Goal: Check status: Check status

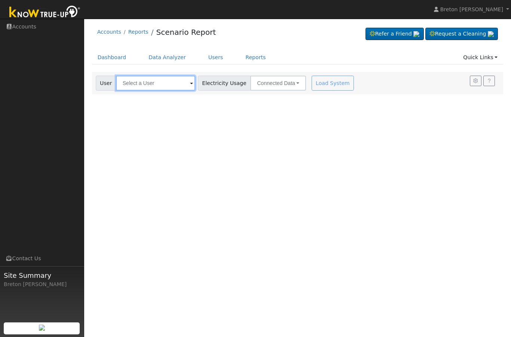
click at [145, 88] on input "text" at bounding box center [155, 83] width 79 height 15
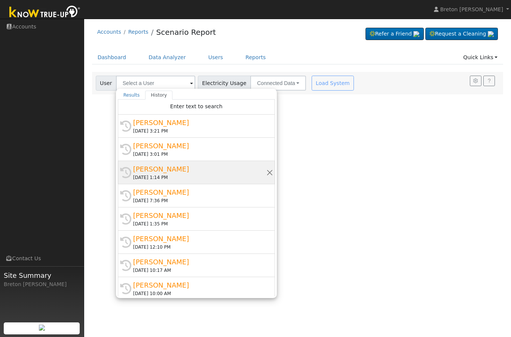
click at [166, 171] on div "[PERSON_NAME]" at bounding box center [199, 169] width 133 height 10
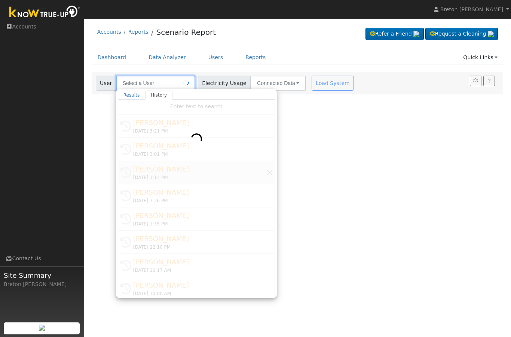
type input "[PERSON_NAME]"
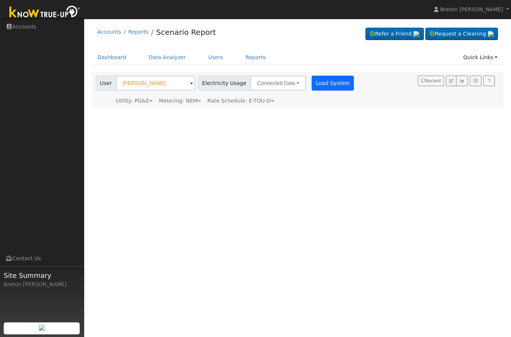
click at [316, 83] on button "Load System" at bounding box center [333, 83] width 43 height 15
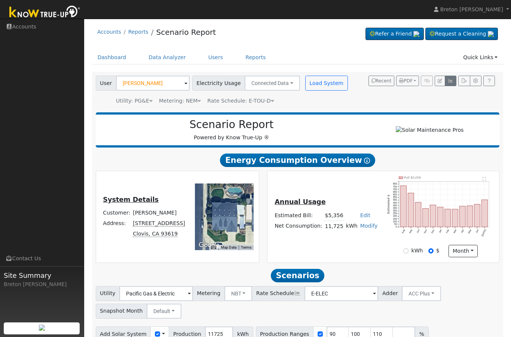
click at [454, 80] on icon "button" at bounding box center [451, 81] width 6 height 4
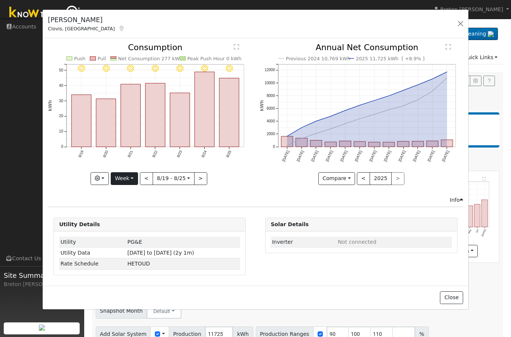
click at [133, 179] on button "Week" at bounding box center [124, 178] width 27 height 13
click at [133, 195] on link "Day" at bounding box center [137, 194] width 52 height 10
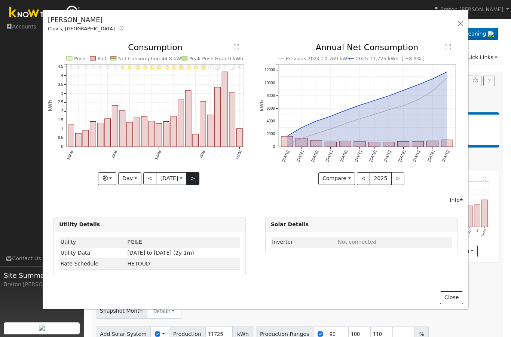
click at [197, 173] on button ">" at bounding box center [192, 178] width 13 height 13
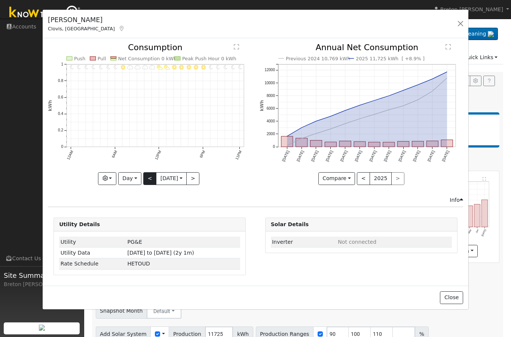
click at [148, 176] on button "<" at bounding box center [149, 178] width 13 height 13
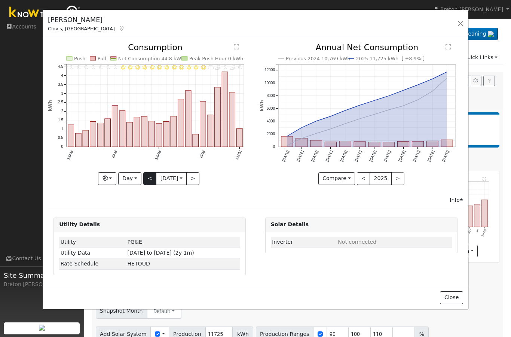
click at [148, 180] on button "<" at bounding box center [149, 178] width 13 height 13
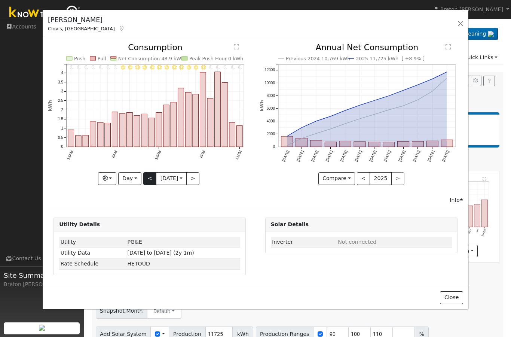
click at [150, 184] on button "<" at bounding box center [149, 178] width 13 height 13
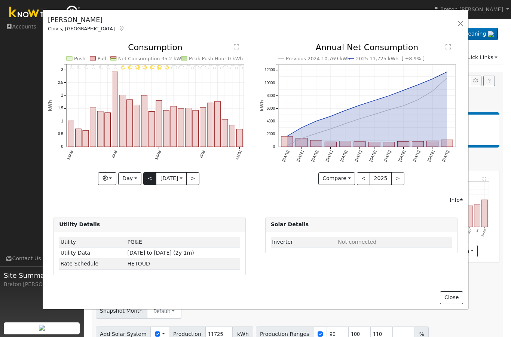
click at [150, 180] on button "<" at bounding box center [149, 178] width 13 height 13
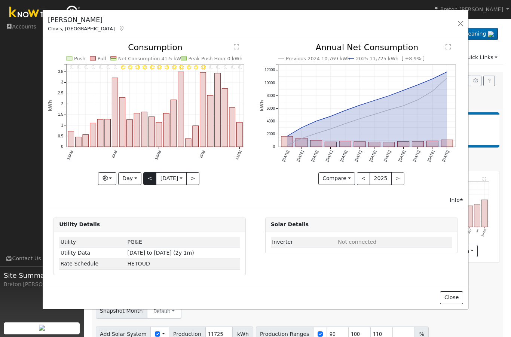
click at [154, 180] on button "<" at bounding box center [149, 178] width 13 height 13
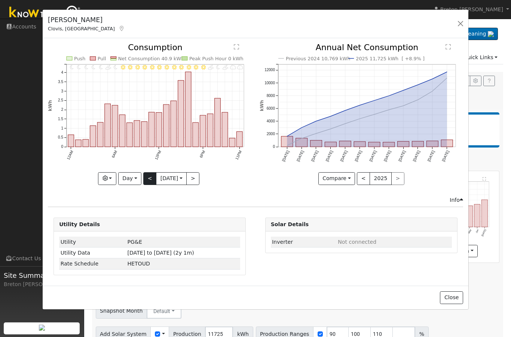
click at [152, 181] on button "<" at bounding box center [149, 178] width 13 height 13
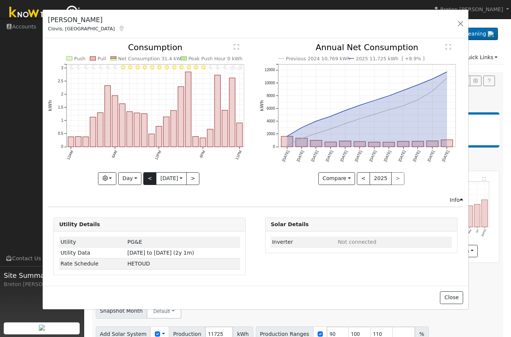
click at [150, 181] on button "<" at bounding box center [149, 178] width 13 height 13
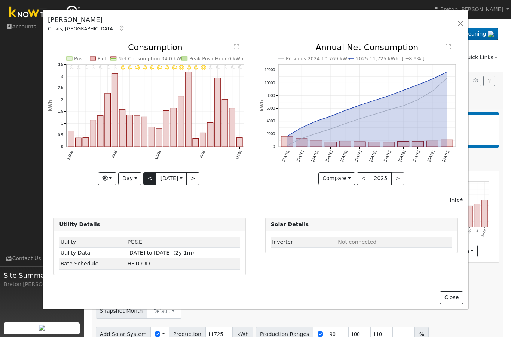
click at [150, 180] on button "<" at bounding box center [149, 178] width 13 height 13
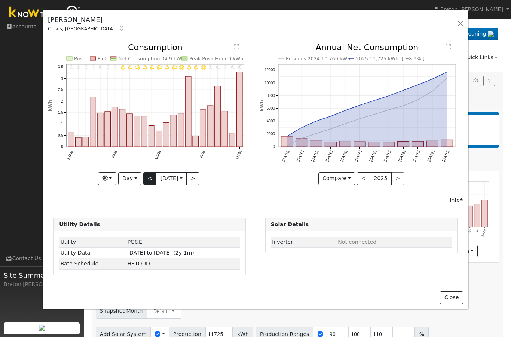
click at [150, 182] on button "<" at bounding box center [149, 178] width 13 height 13
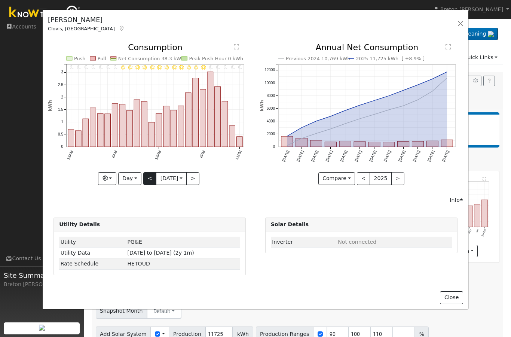
click at [151, 179] on button "<" at bounding box center [149, 178] width 13 height 13
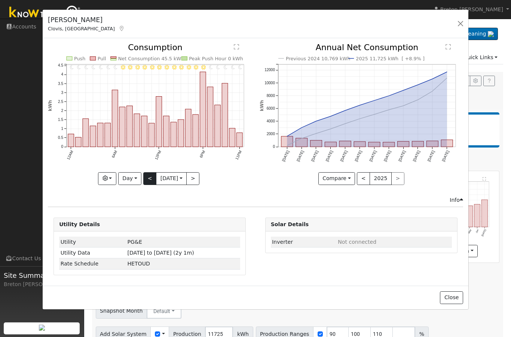
click at [152, 180] on button "<" at bounding box center [149, 178] width 13 height 13
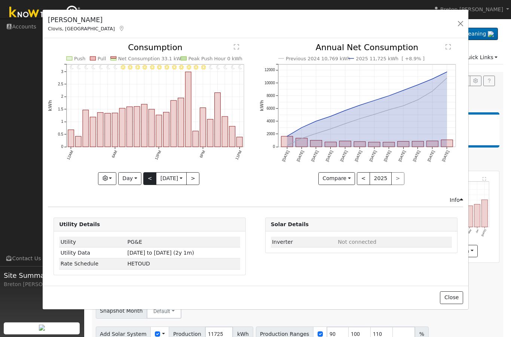
click at [150, 181] on button "<" at bounding box center [149, 178] width 13 height 13
click at [149, 181] on button "<" at bounding box center [149, 178] width 13 height 13
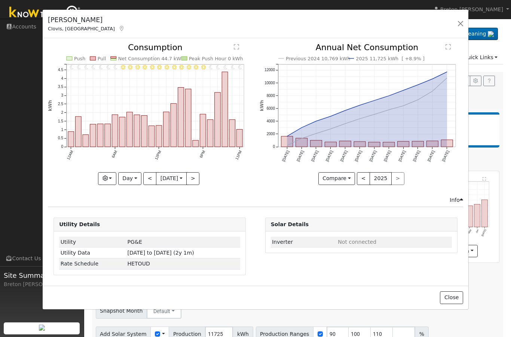
click at [152, 191] on div "11PM - Clear 10PM - Clear 9PM - Clear 8PM - Clear 7PM - Clear 6PM - Clear 5PM -…" at bounding box center [150, 119] width 212 height 152
click at [152, 180] on button "<" at bounding box center [149, 178] width 13 height 13
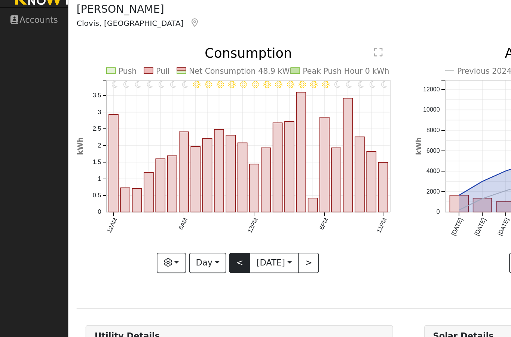
click at [146, 172] on button "<" at bounding box center [149, 178] width 13 height 13
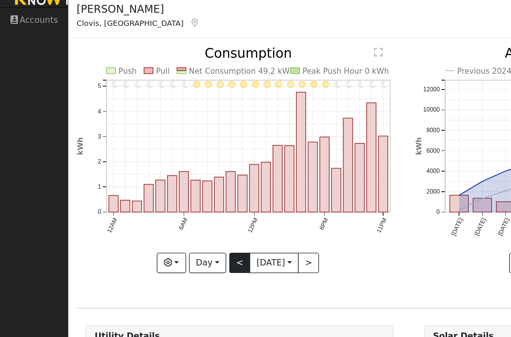
click at [149, 172] on button "<" at bounding box center [149, 178] width 13 height 13
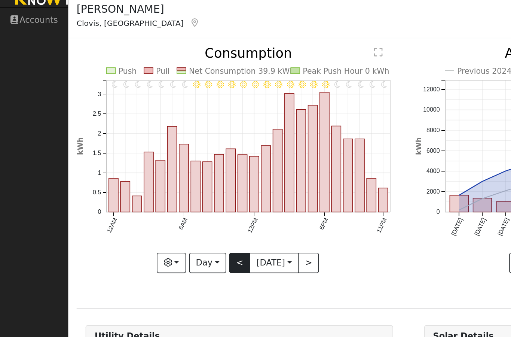
click at [149, 172] on button "<" at bounding box center [149, 178] width 13 height 13
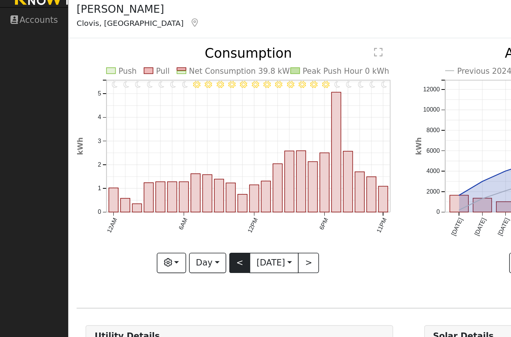
click at [149, 172] on button "<" at bounding box center [149, 178] width 13 height 13
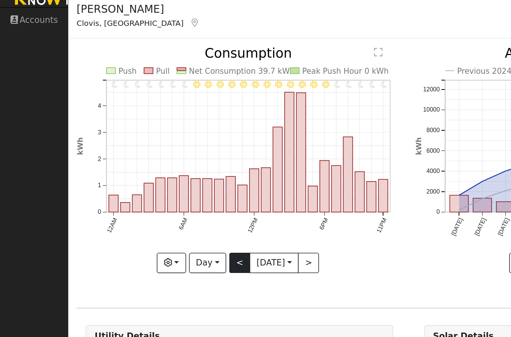
click at [149, 172] on button "<" at bounding box center [149, 178] width 13 height 13
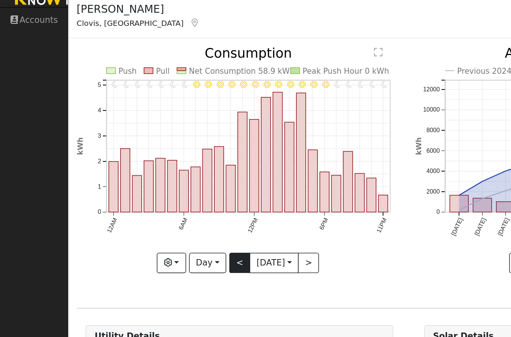
click at [147, 172] on button "<" at bounding box center [149, 178] width 13 height 13
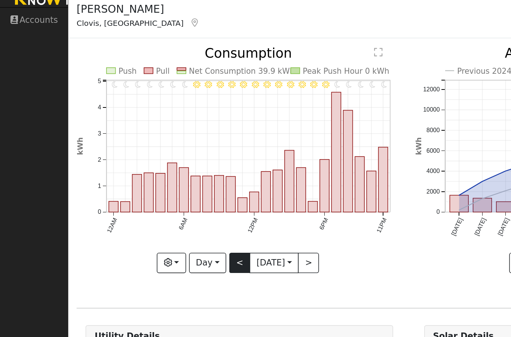
click at [147, 172] on button "<" at bounding box center [149, 178] width 13 height 13
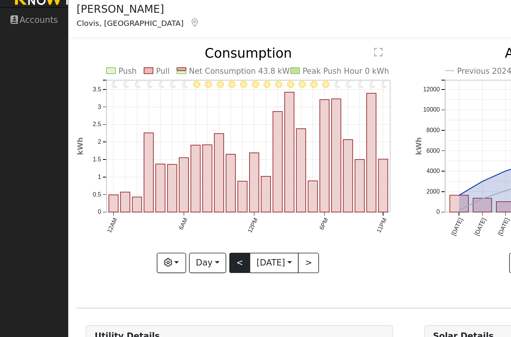
click at [148, 172] on button "<" at bounding box center [149, 178] width 13 height 13
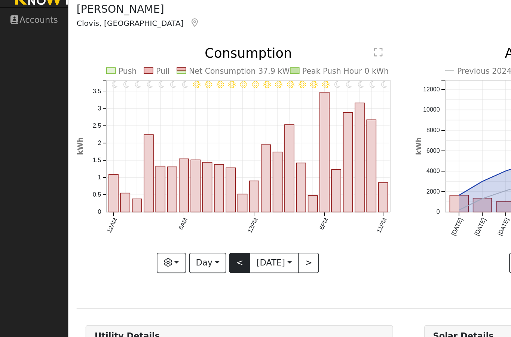
click at [148, 172] on button "<" at bounding box center [149, 178] width 13 height 13
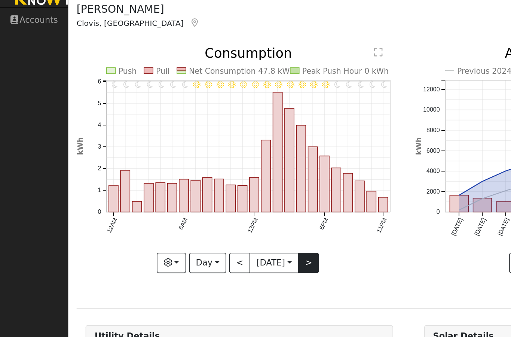
click at [196, 172] on button ">" at bounding box center [192, 178] width 13 height 13
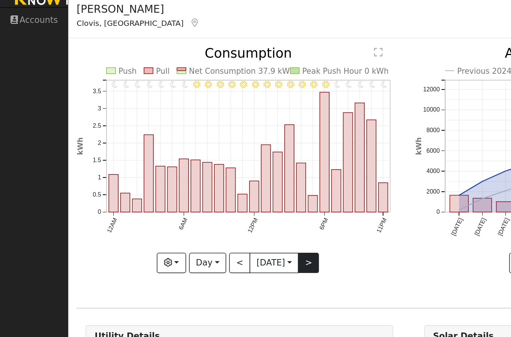
click at [197, 172] on button ">" at bounding box center [192, 178] width 13 height 13
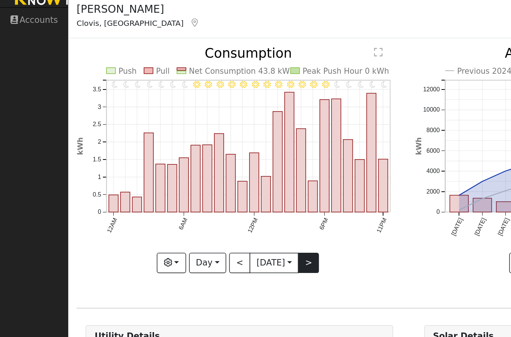
click at [197, 172] on button ">" at bounding box center [192, 178] width 13 height 13
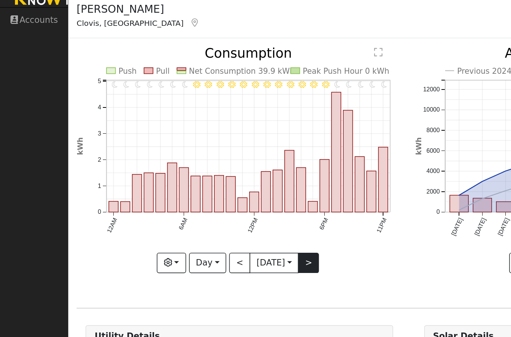
click at [197, 172] on button ">" at bounding box center [192, 178] width 13 height 13
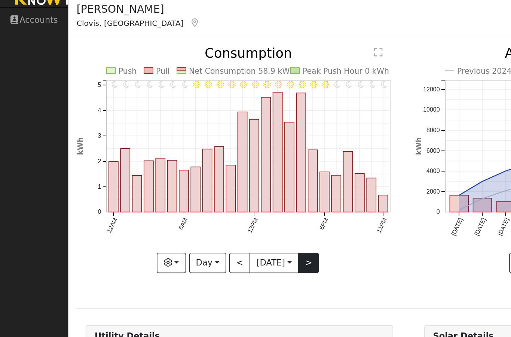
click at [197, 172] on button ">" at bounding box center [192, 178] width 13 height 13
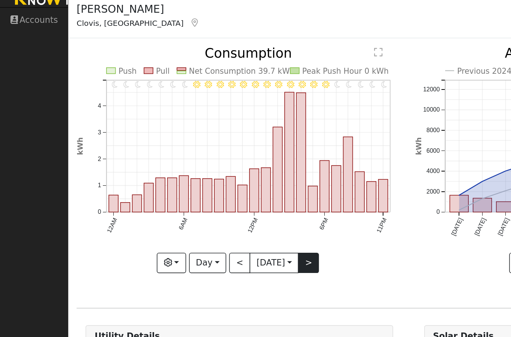
click at [195, 172] on button ">" at bounding box center [192, 178] width 13 height 13
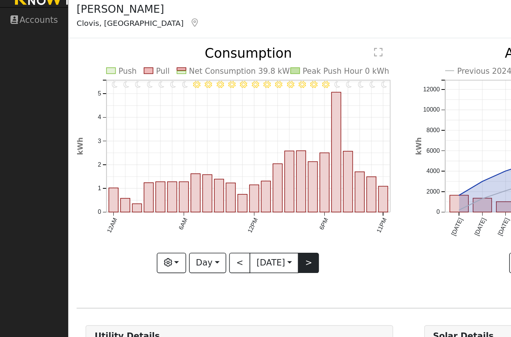
click at [194, 172] on button ">" at bounding box center [192, 178] width 13 height 13
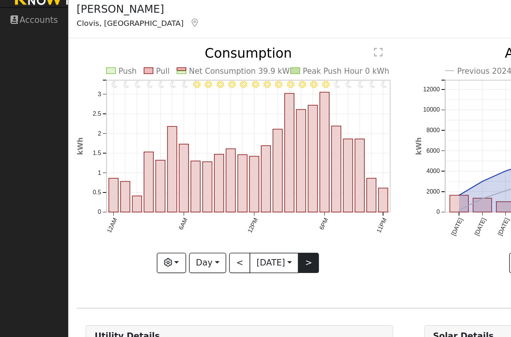
click at [197, 172] on button ">" at bounding box center [192, 178] width 13 height 13
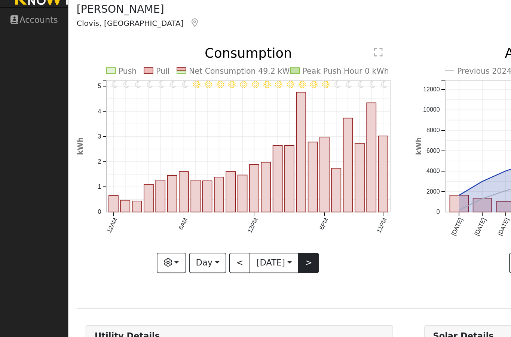
click at [196, 172] on button ">" at bounding box center [192, 178] width 13 height 13
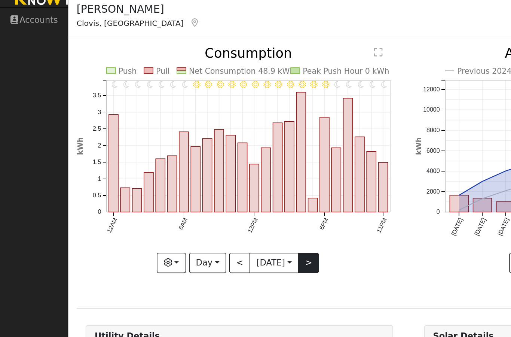
click at [194, 172] on button ">" at bounding box center [192, 178] width 13 height 13
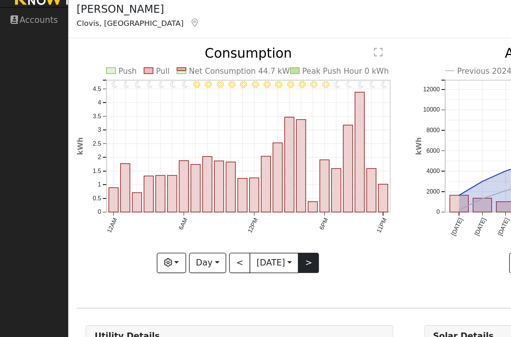
click at [196, 172] on button ">" at bounding box center [192, 178] width 13 height 13
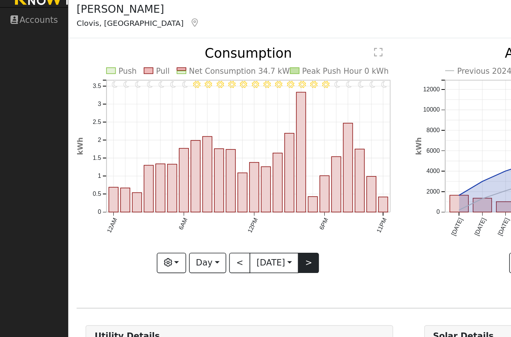
click at [195, 172] on button ">" at bounding box center [192, 178] width 13 height 13
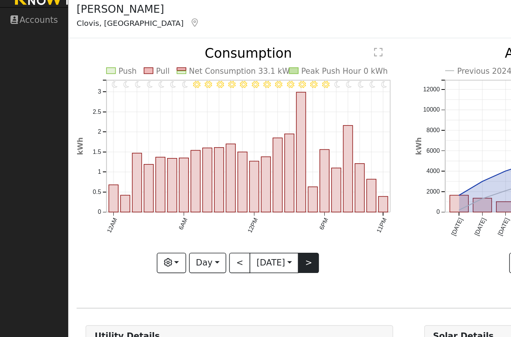
click at [194, 172] on button ">" at bounding box center [192, 178] width 13 height 13
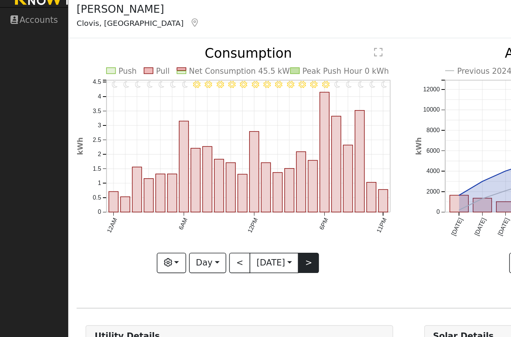
click at [196, 172] on button ">" at bounding box center [192, 178] width 13 height 13
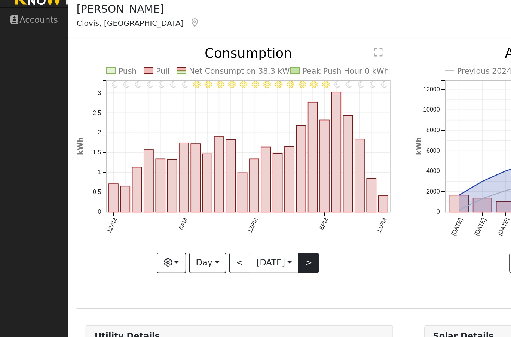
click at [195, 172] on button ">" at bounding box center [192, 178] width 13 height 13
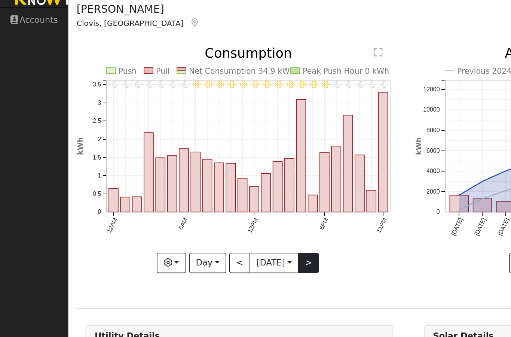
click at [195, 172] on button ">" at bounding box center [192, 178] width 13 height 13
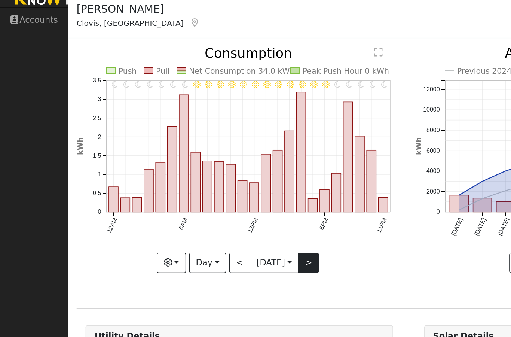
click at [195, 172] on button ">" at bounding box center [192, 178] width 13 height 13
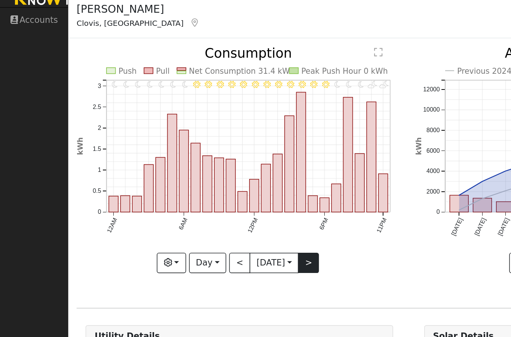
click at [198, 172] on button ">" at bounding box center [192, 178] width 13 height 13
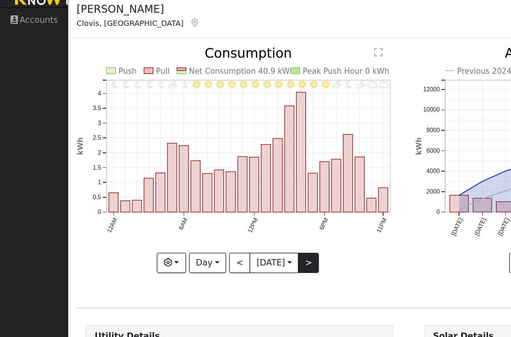
click at [198, 172] on button ">" at bounding box center [192, 178] width 13 height 13
type input "[DATE]"
